Goal: Browse casually: Explore the website without a specific task or goal

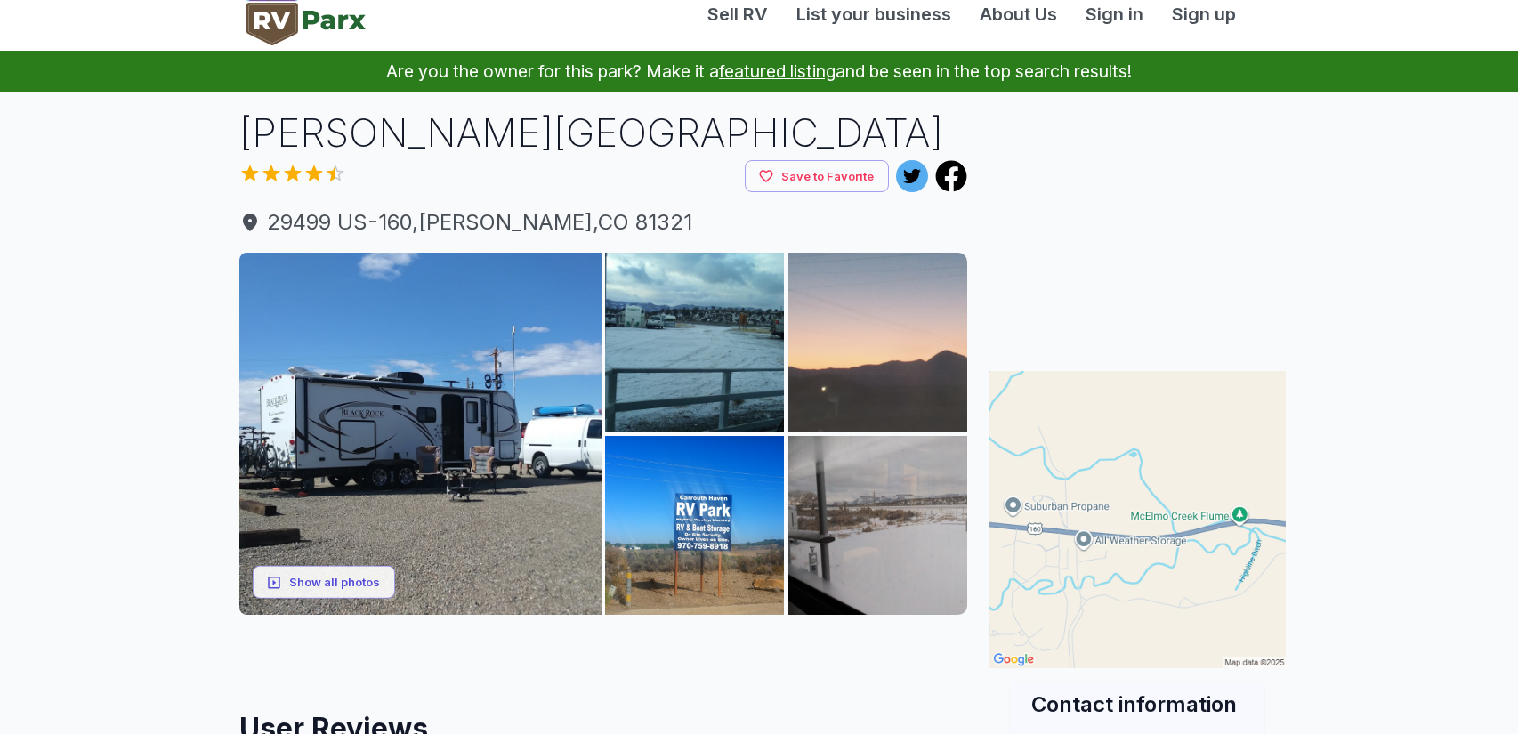
scroll to position [28, 0]
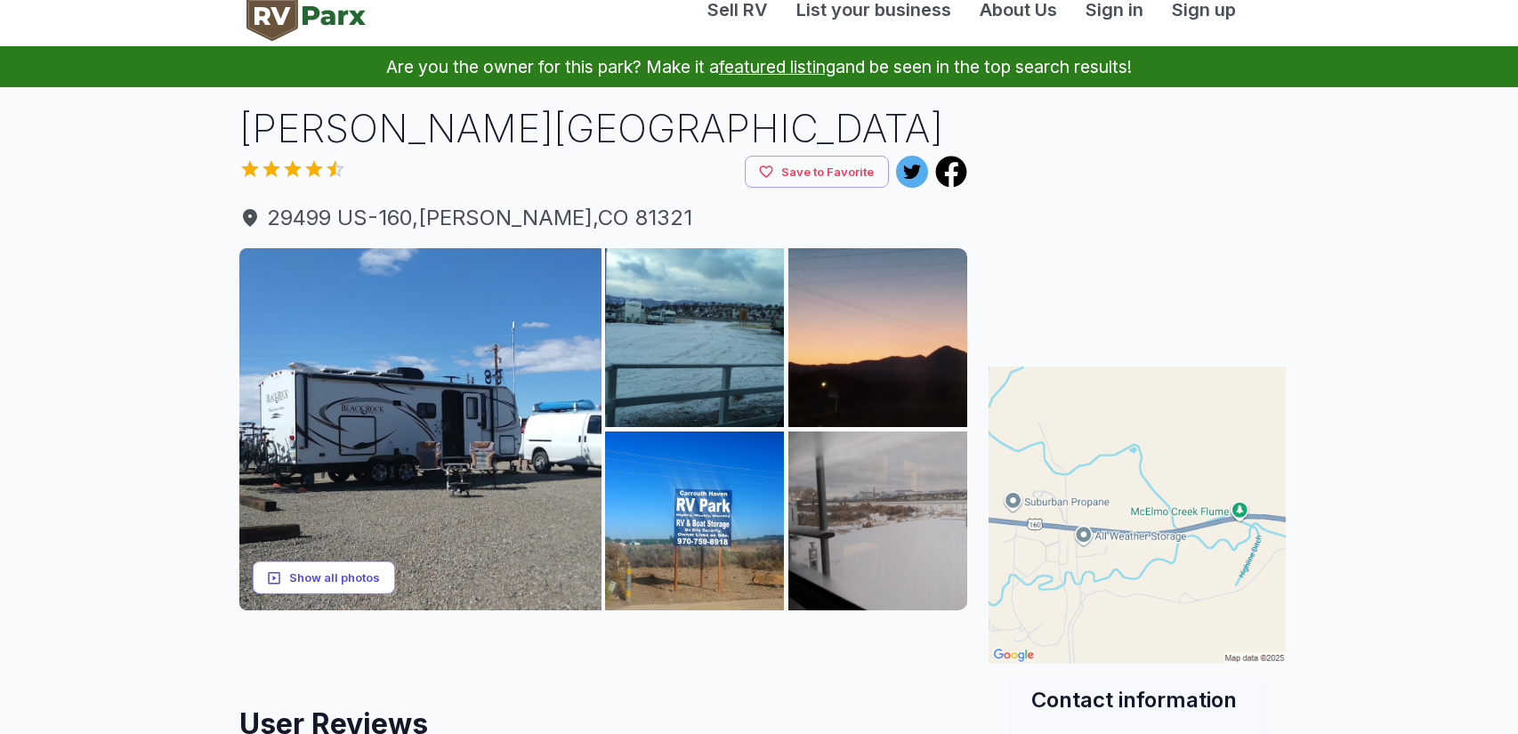
click at [363, 594] on button "Show all photos" at bounding box center [324, 577] width 142 height 33
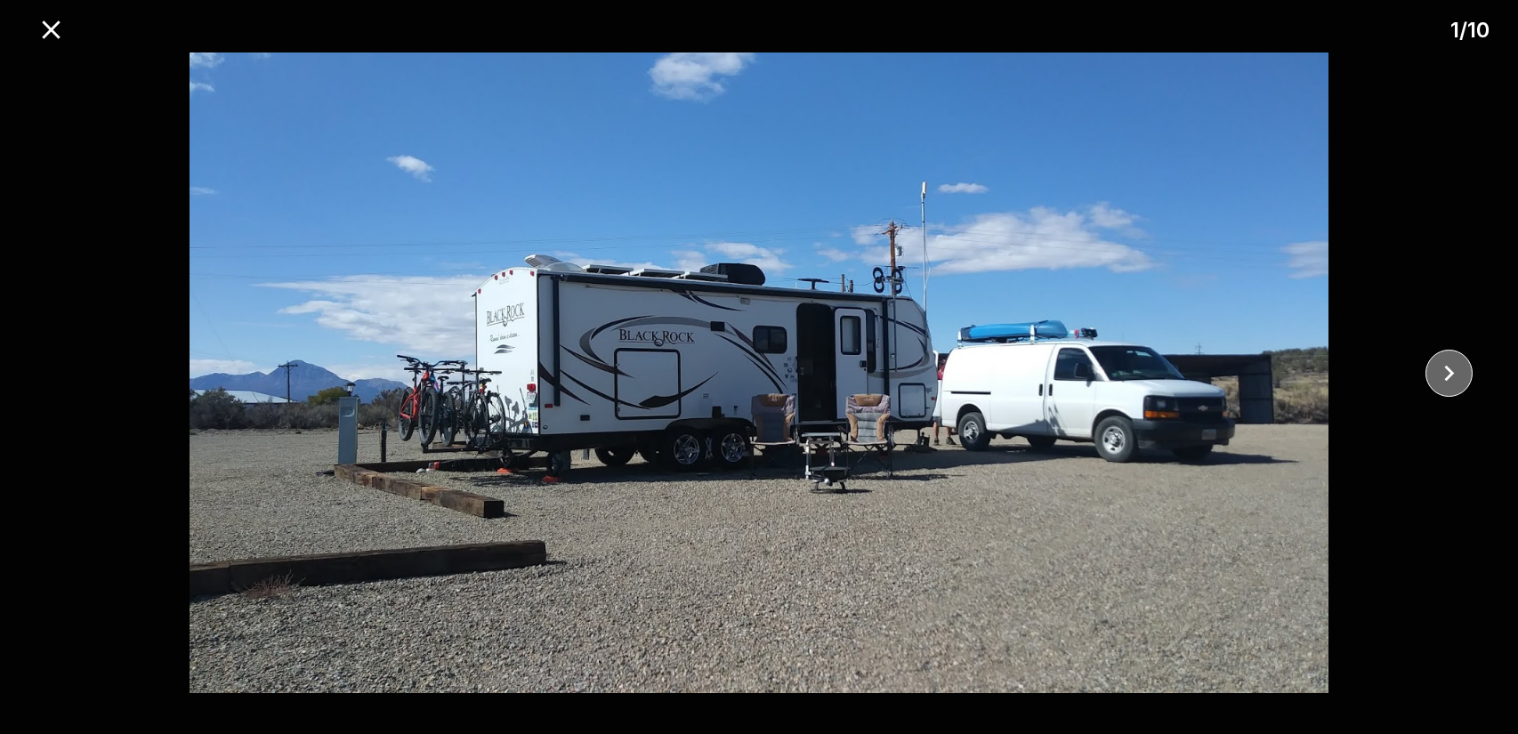
click at [1458, 375] on icon "close" at bounding box center [1448, 373] width 31 height 31
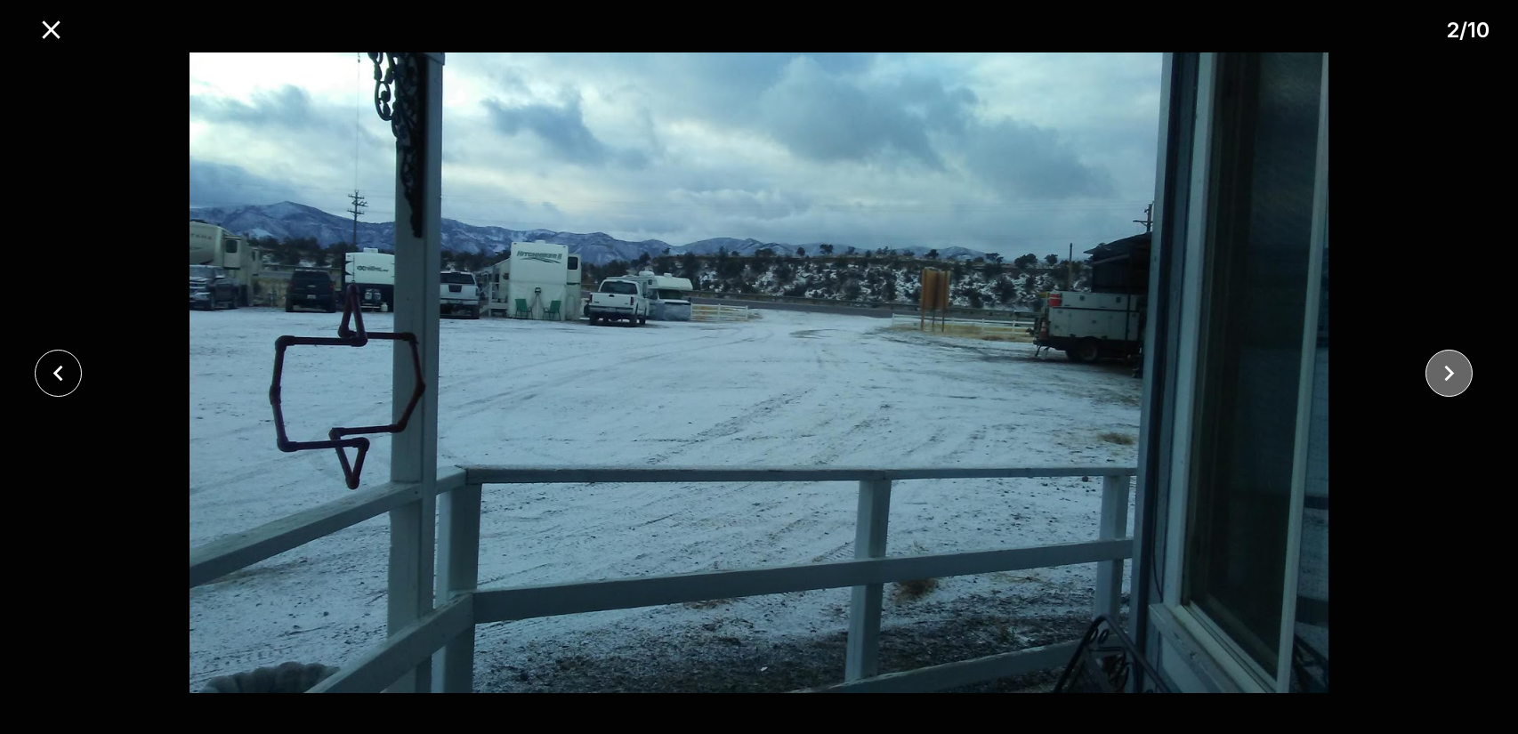
click at [1458, 375] on icon "close" at bounding box center [1448, 373] width 31 height 31
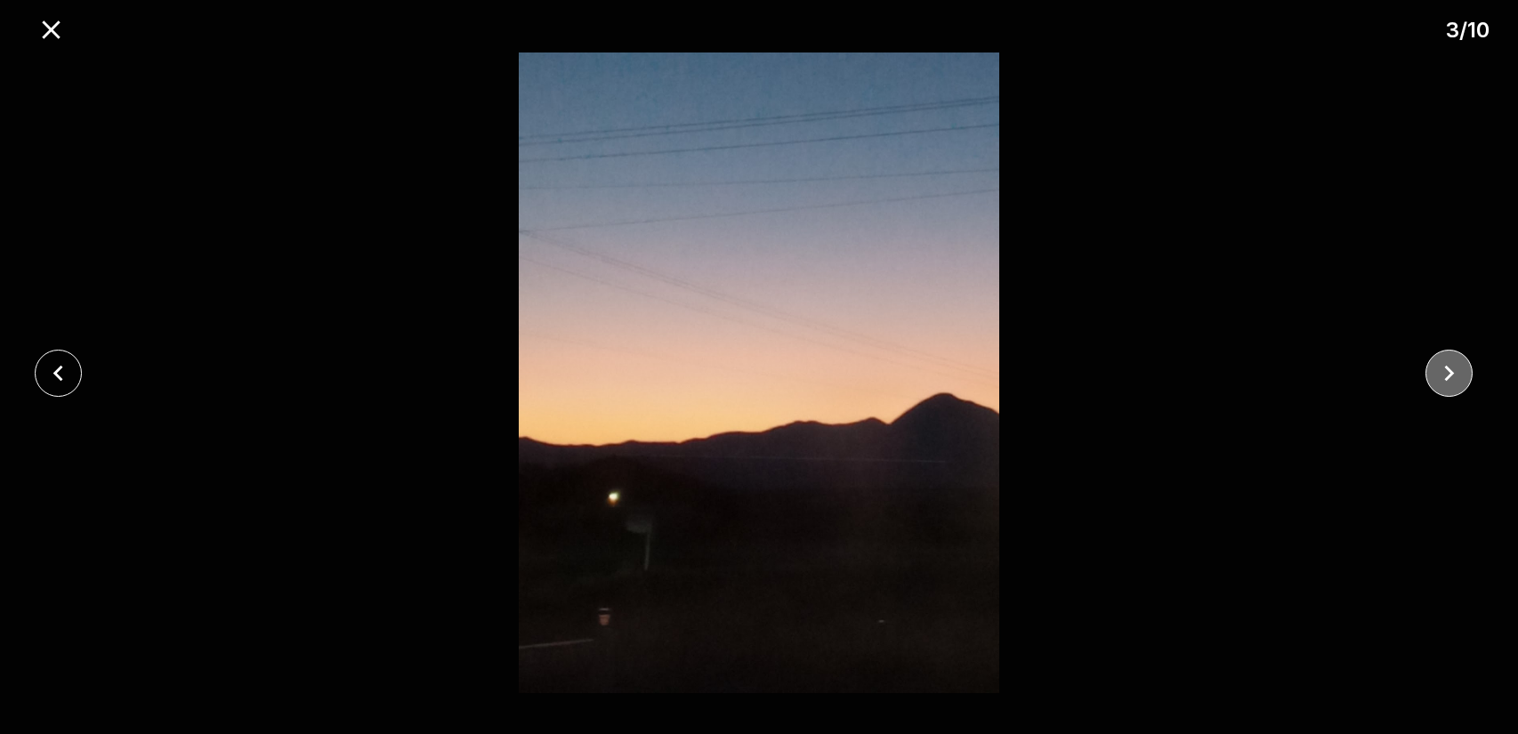
click at [1458, 375] on icon "close" at bounding box center [1448, 373] width 31 height 31
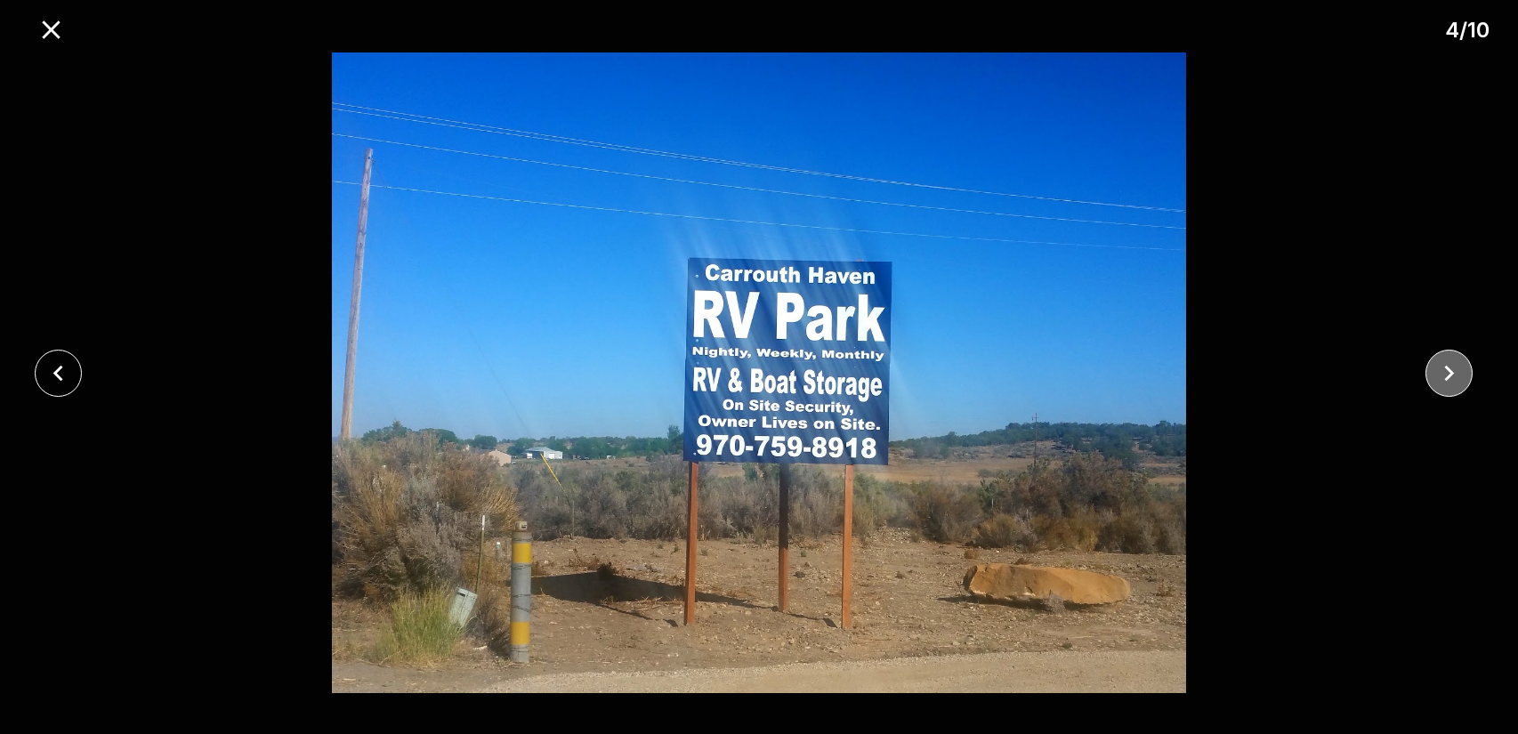
click at [1458, 375] on icon "close" at bounding box center [1448, 373] width 31 height 31
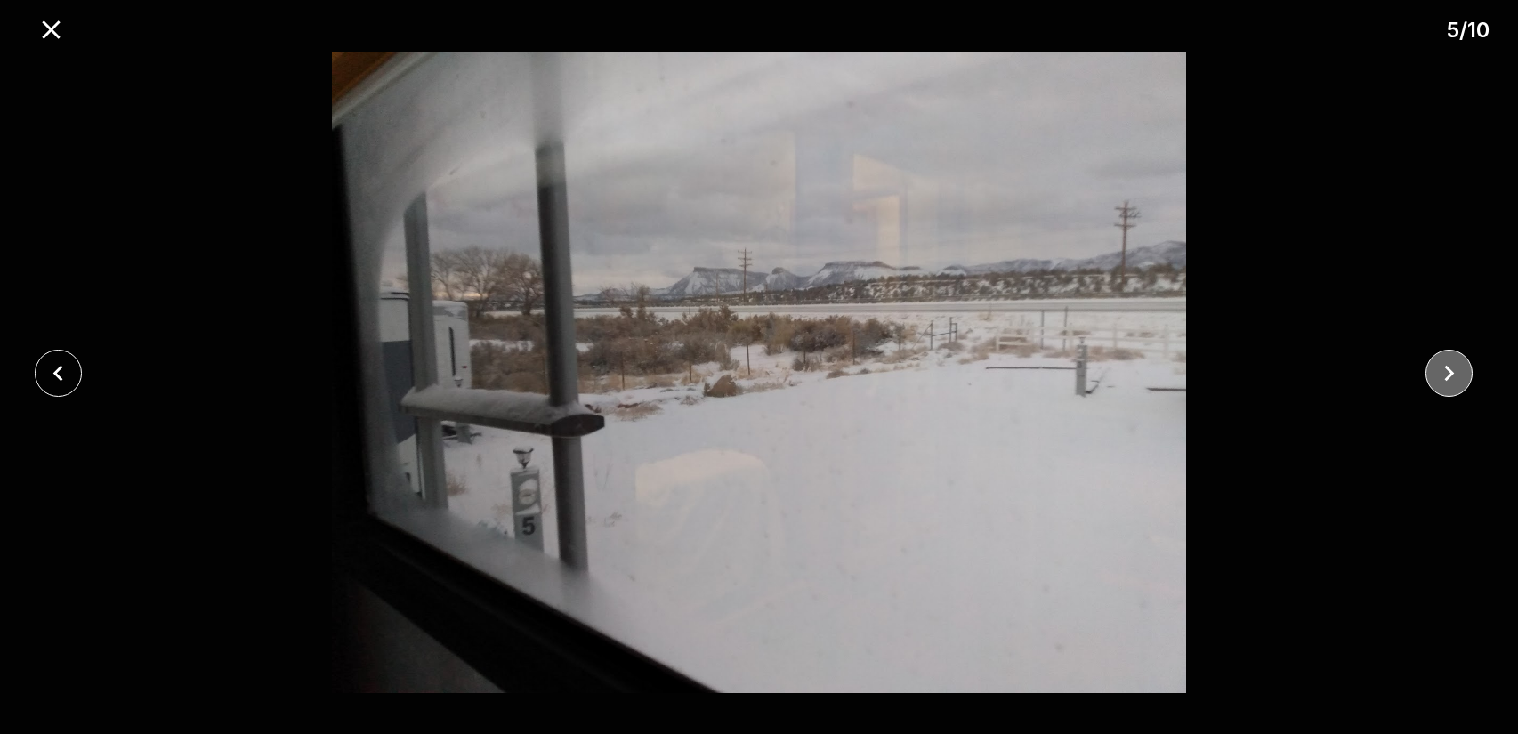
click at [1458, 375] on icon "close" at bounding box center [1448, 373] width 31 height 31
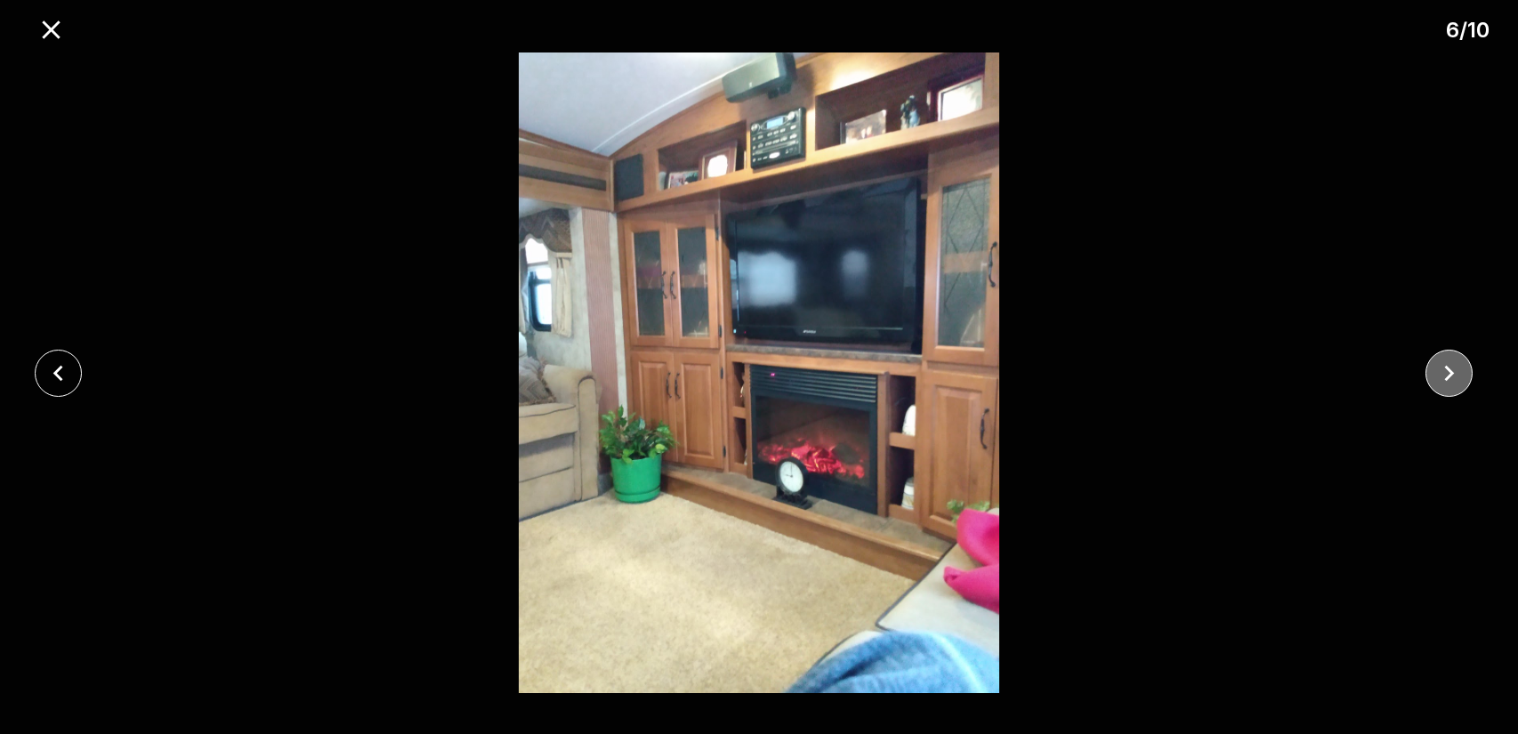
click at [1458, 375] on icon "close" at bounding box center [1448, 373] width 31 height 31
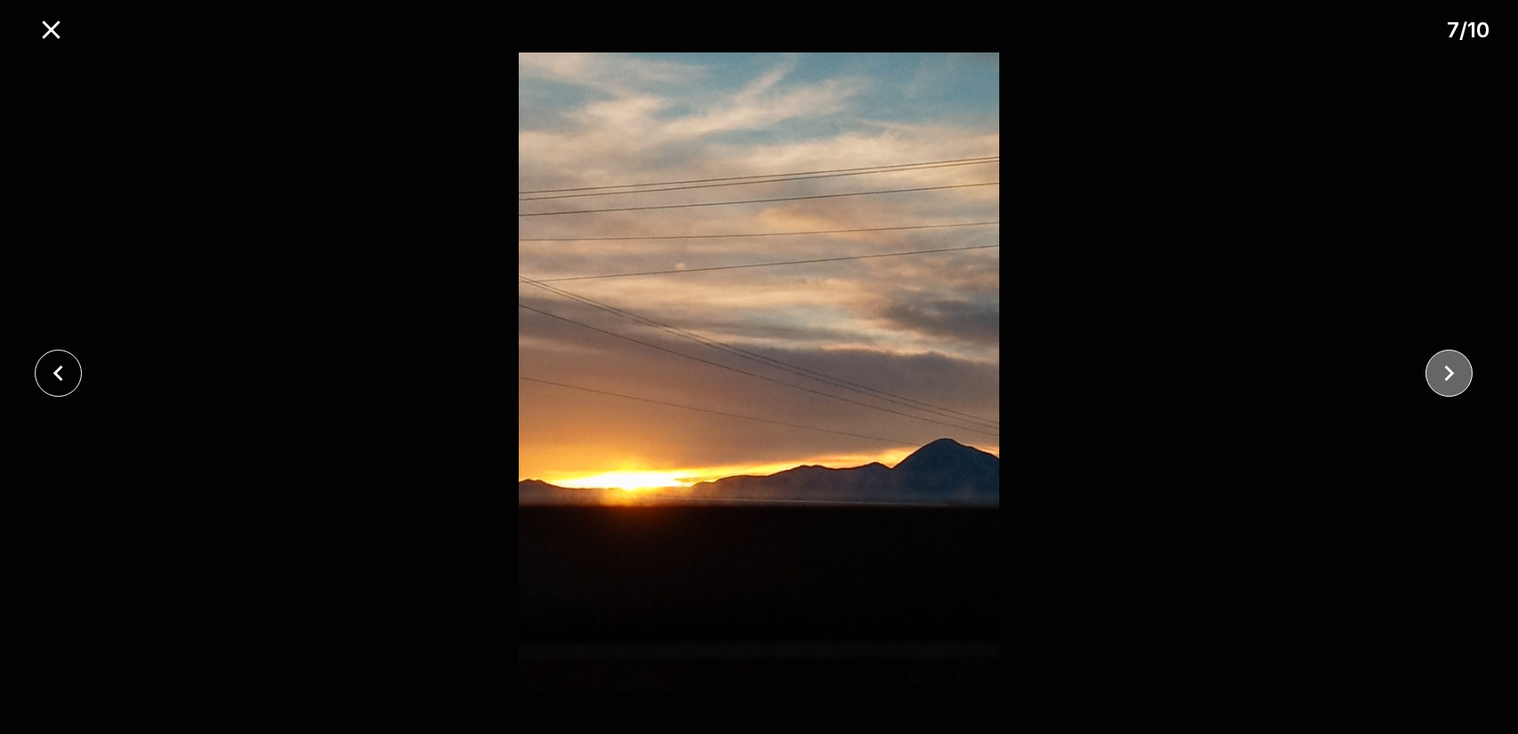
click at [1458, 375] on icon "close" at bounding box center [1448, 373] width 31 height 31
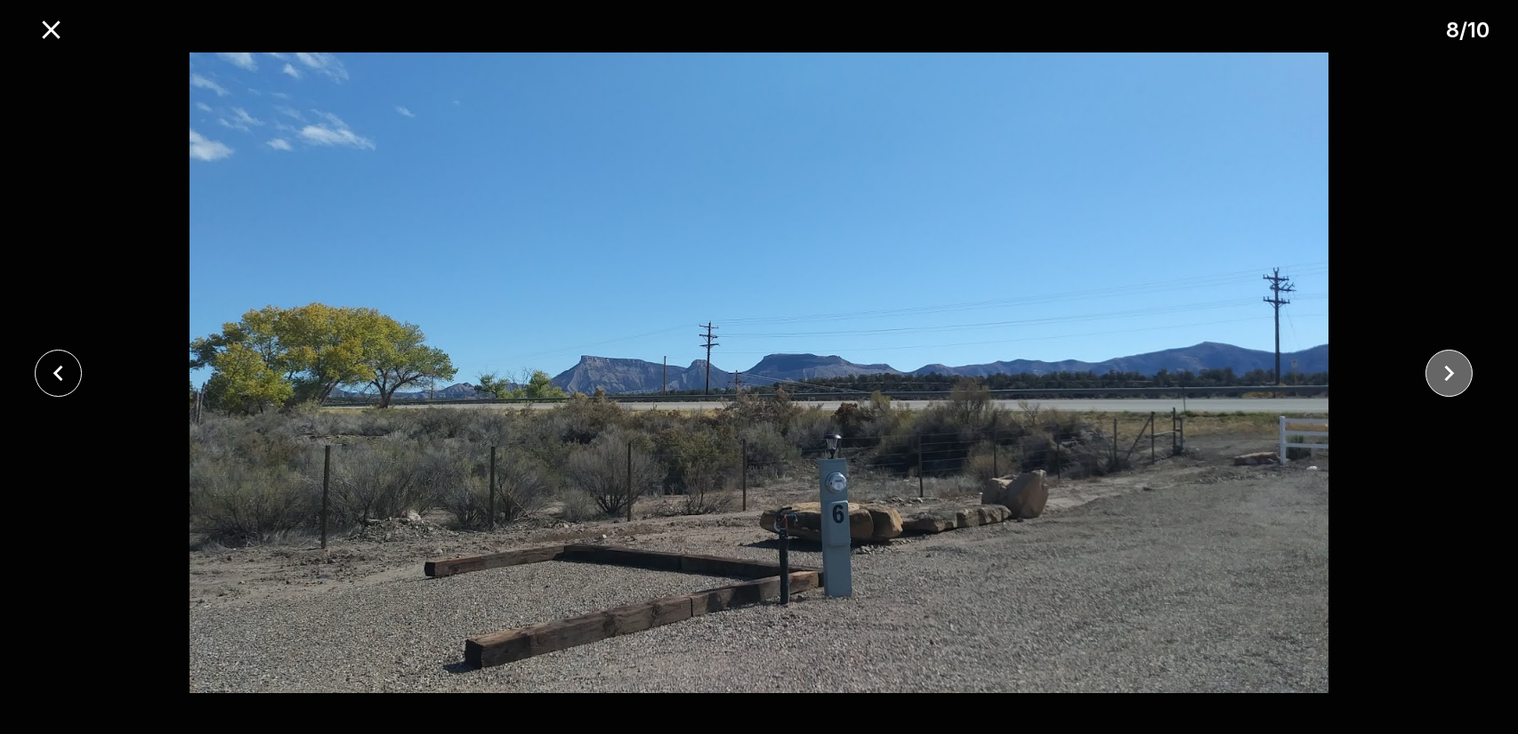
click at [1458, 375] on icon "close" at bounding box center [1448, 373] width 31 height 31
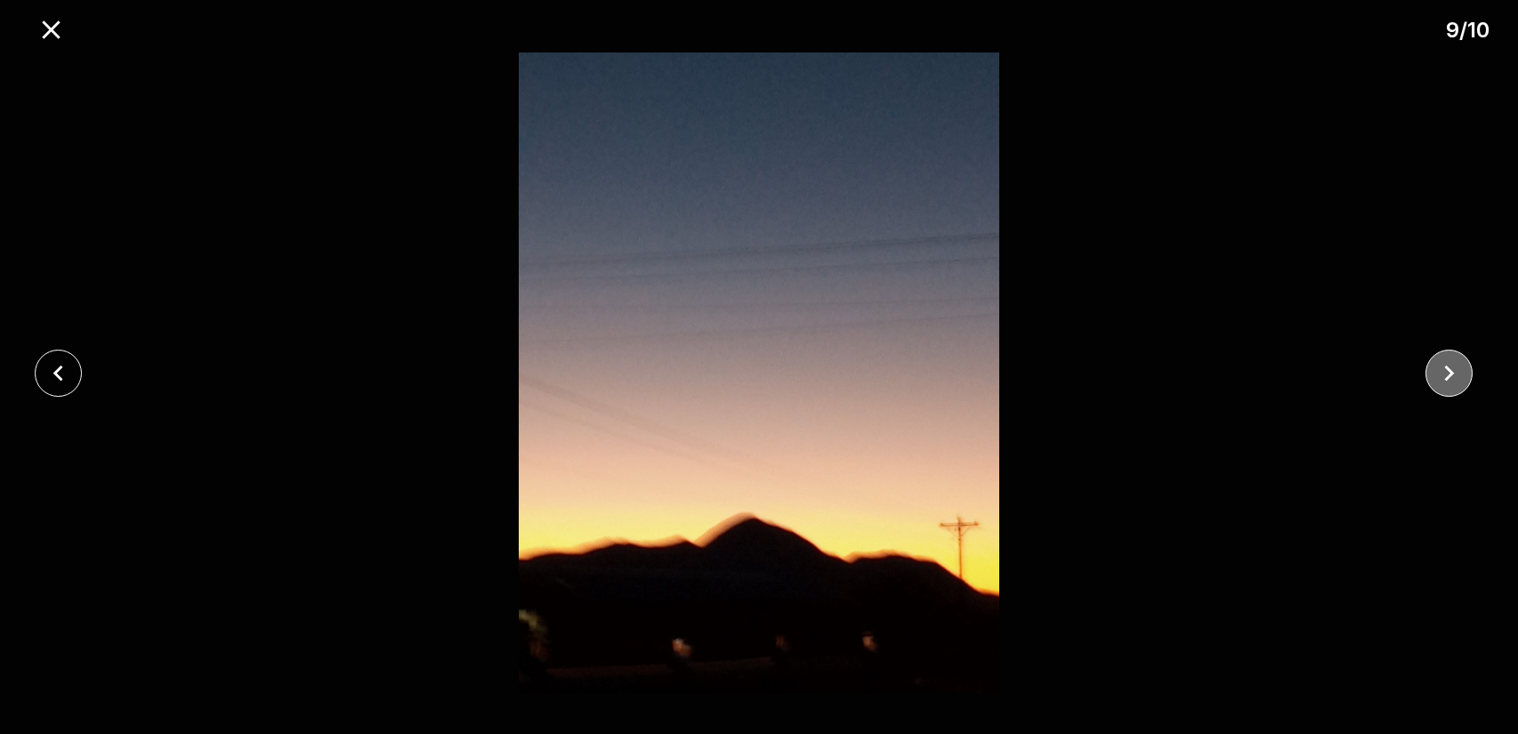
click at [1458, 375] on icon "close" at bounding box center [1448, 373] width 31 height 31
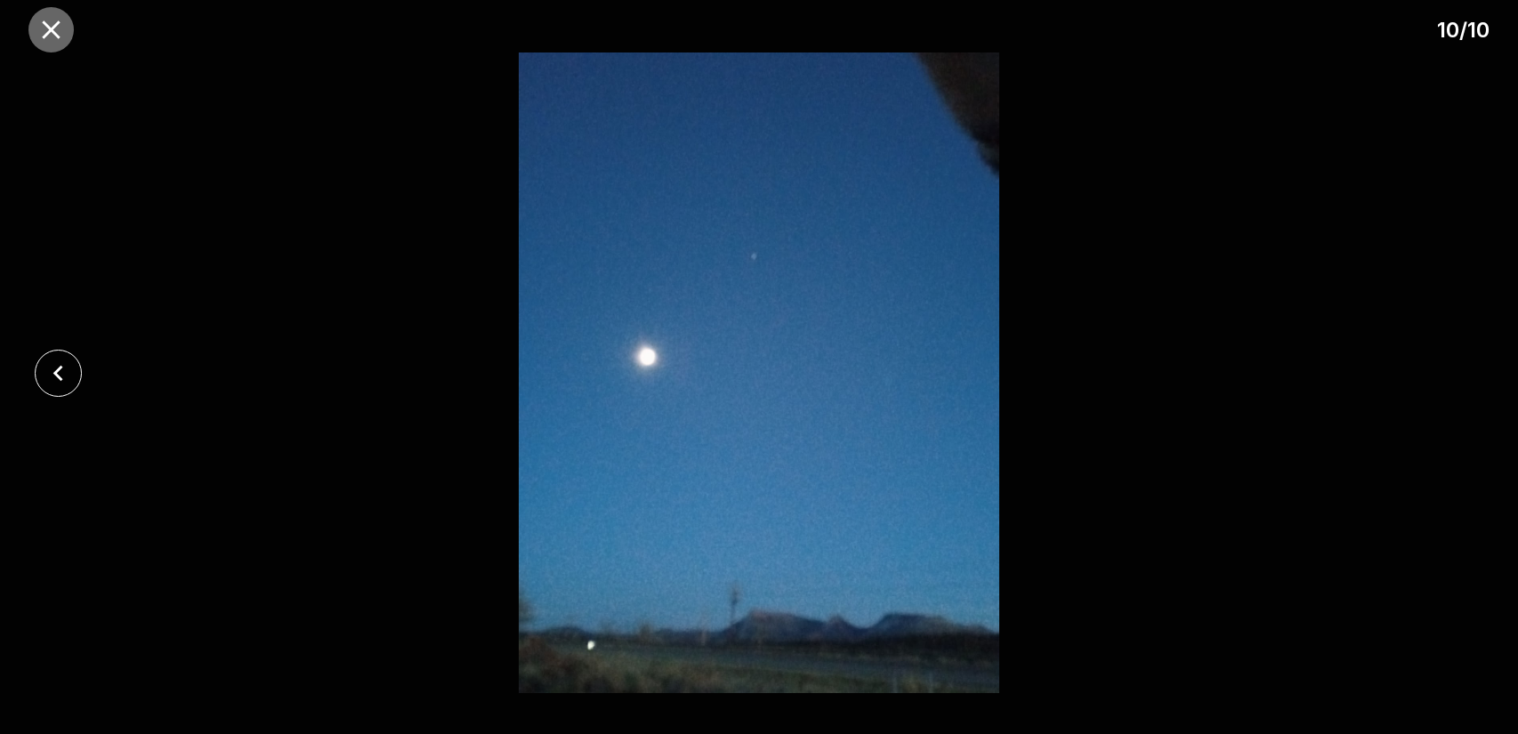
click at [53, 35] on icon "close" at bounding box center [51, 29] width 18 height 18
